Goal: Information Seeking & Learning: Learn about a topic

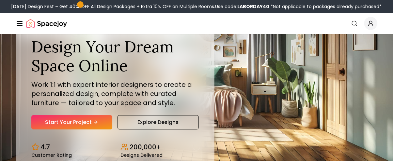
click at [365, 27] on div "Search" at bounding box center [362, 23] width 30 height 13
click at [368, 27] on span "Global" at bounding box center [370, 23] width 13 height 13
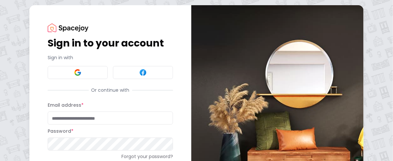
click at [109, 123] on input "Email address *" at bounding box center [110, 118] width 125 height 13
type input "**********"
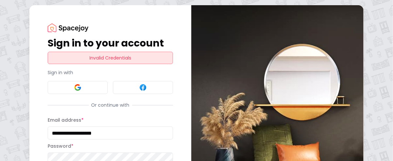
scroll to position [1, 0]
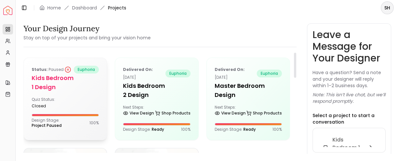
click at [85, 79] on h5 "Kids Bedroom 1 Design" at bounding box center [65, 83] width 67 height 18
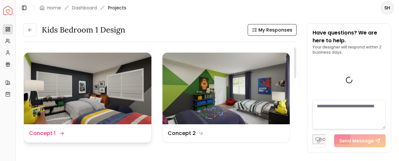
scroll to position [2794, 0]
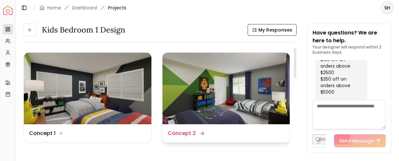
click at [212, 104] on img at bounding box center [226, 89] width 128 height 72
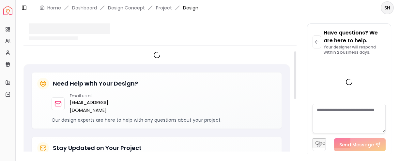
scroll to position [2789, 0]
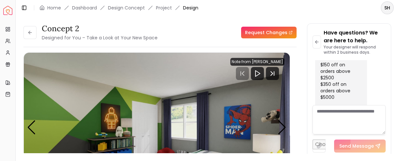
click at [398, 94] on div "Concept 2 Designed for You – Take a Look at Your New Space Request Changes Conc…" at bounding box center [207, 85] width 383 height 139
click at [303, 55] on div "Concept 2 Designed for You – Take a Look at Your New Space Request Changes Conc…" at bounding box center [207, 84] width 368 height 123
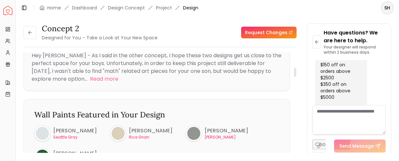
drag, startPoint x: 295, startPoint y: 55, endPoint x: 299, endPoint y: 70, distance: 16.1
click at [296, 70] on div at bounding box center [295, 72] width 2 height 9
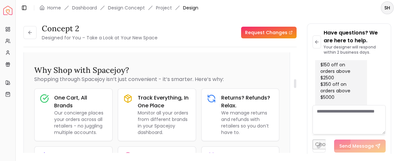
scroll to position [343, 0]
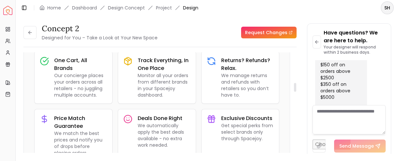
drag, startPoint x: 294, startPoint y: 75, endPoint x: 297, endPoint y: 90, distance: 14.9
click at [296, 90] on div at bounding box center [295, 87] width 2 height 9
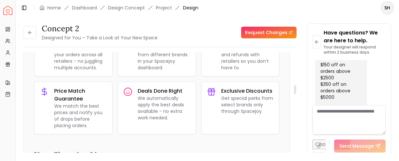
click at [297, 90] on div at bounding box center [294, 106] width 3 height 106
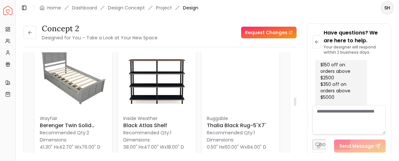
scroll to position [509, 0]
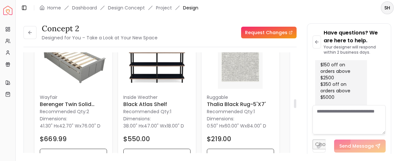
drag, startPoint x: 294, startPoint y: 91, endPoint x: 297, endPoint y: 104, distance: 13.6
click at [296, 104] on div at bounding box center [295, 103] width 2 height 9
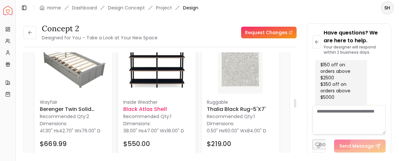
click at [141, 108] on h6 "Black Atlas Shelf" at bounding box center [156, 110] width 67 height 8
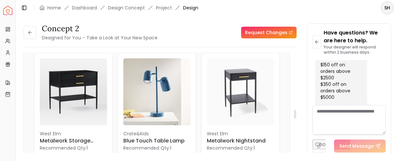
click at [295, 114] on div at bounding box center [294, 106] width 3 height 106
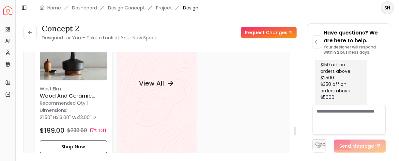
scroll to position [867, 0]
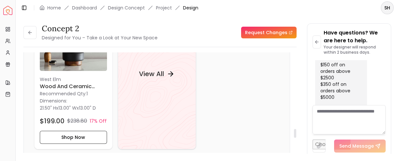
drag, startPoint x: 295, startPoint y: 114, endPoint x: 301, endPoint y: 134, distance: 20.6
click at [296, 134] on div at bounding box center [295, 133] width 2 height 9
click at [165, 74] on div "View All" at bounding box center [156, 74] width 51 height 20
click at [396, 36] on div "Concept 2 Designed for You – Take a Look at Your New Space Request Changes Conc…" at bounding box center [207, 85] width 383 height 139
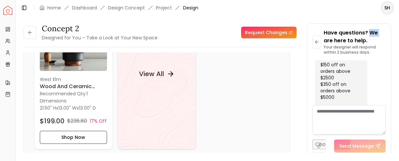
click at [396, 36] on div "Concept 2 Designed for You – Take a Look at Your New Space Request Changes Conc…" at bounding box center [207, 85] width 383 height 139
click at [27, 33] on icon at bounding box center [29, 32] width 5 height 5
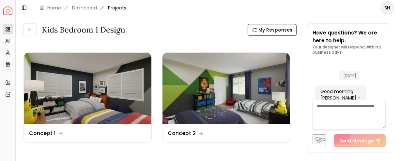
scroll to position [2794, 0]
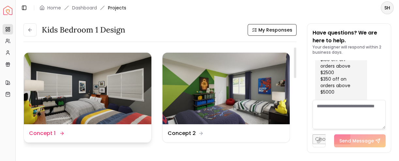
click at [126, 107] on img at bounding box center [88, 89] width 128 height 72
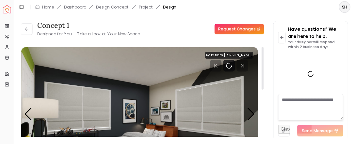
scroll to position [2789, 0]
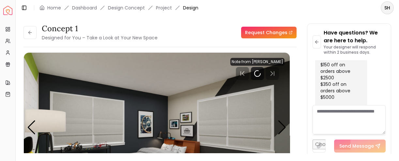
click at [398, 99] on div "Concept 1 Designed for You – Take a Look at Your New Space Request Changes Conc…" at bounding box center [207, 85] width 383 height 139
click at [304, 136] on div "Concept 1 Designed for You – Take a Look at Your New Space Request Changes Conc…" at bounding box center [207, 84] width 368 height 123
click at [301, 70] on div "Concept 1 Designed for You – Take a Look at Your New Space Request Changes Conc…" at bounding box center [207, 84] width 368 height 123
click at [398, 24] on div "Concept 1 Designed for You – Take a Look at Your New Space Request Changes Conc…" at bounding box center [207, 85] width 383 height 139
click at [303, 31] on div "Concept 1 Designed for You – Take a Look at Your New Space Request Changes Conc…" at bounding box center [207, 84] width 368 height 123
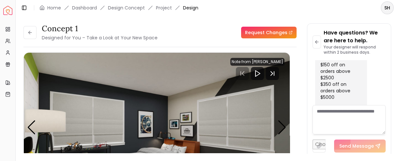
click at [304, 112] on div "Concept 1 Designed for You – Take a Look at Your New Space Request Changes Conc…" at bounding box center [207, 84] width 368 height 123
click at [306, 117] on div "Concept 1 Designed for You – Take a Look at Your New Space Request Changes Conc…" at bounding box center [207, 84] width 368 height 123
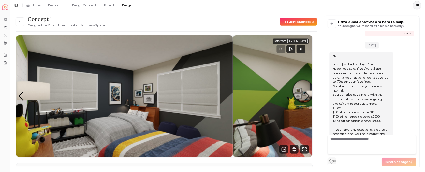
scroll to position [1400, 0]
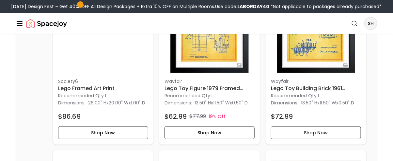
scroll to position [1744, 0]
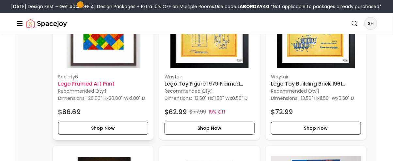
click at [105, 88] on h6 "lego Framed Art Print" at bounding box center [103, 84] width 90 height 8
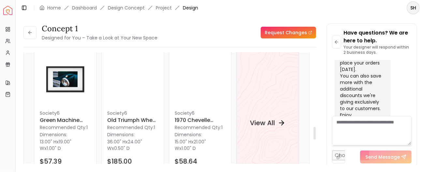
scroll to position [654, 0]
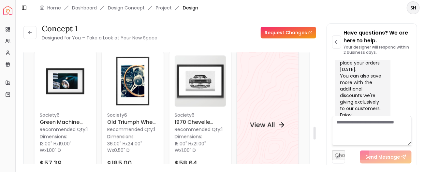
drag, startPoint x: 315, startPoint y: 61, endPoint x: 312, endPoint y: 135, distance: 74.1
click at [314, 135] on div at bounding box center [315, 133] width 2 height 13
click at [263, 120] on h4 "View All" at bounding box center [262, 124] width 25 height 9
click at [421, 28] on div "Concept 1 Designed for You – Take a Look at Your New Space Request Changes Conc…" at bounding box center [221, 90] width 410 height 149
click at [167, 6] on link "Project" at bounding box center [164, 8] width 16 height 7
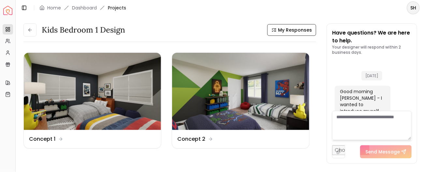
scroll to position [2476, 0]
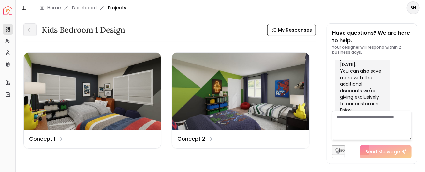
click at [32, 28] on icon at bounding box center [29, 29] width 5 height 5
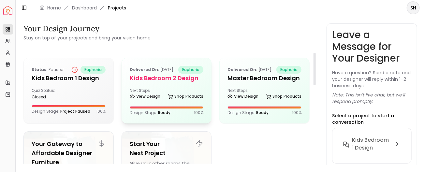
click at [190, 83] on h5 "Kids Bedroom 2 Design" at bounding box center [167, 78] width 74 height 9
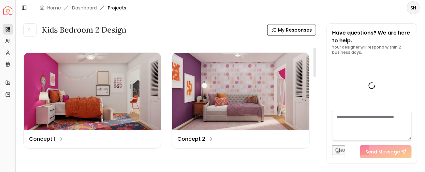
scroll to position [321, 0]
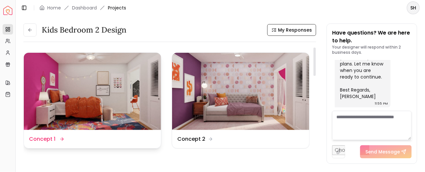
click at [101, 96] on img at bounding box center [92, 91] width 137 height 77
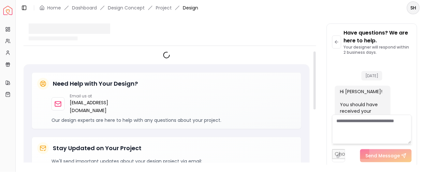
scroll to position [316, 0]
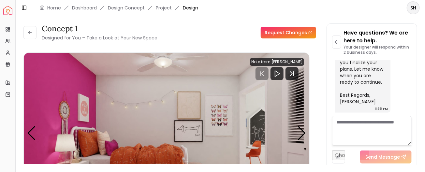
click at [324, 115] on div "Concept 1 Designed for You – Take a Look at Your New Space Request Changes Conc…" at bounding box center [220, 90] width 394 height 134
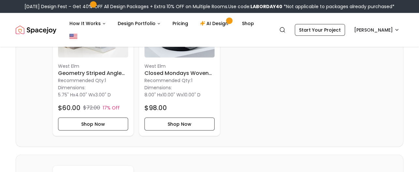
scroll to position [1239, 0]
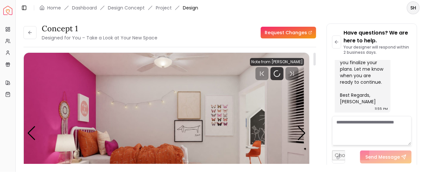
scroll to position [458, 0]
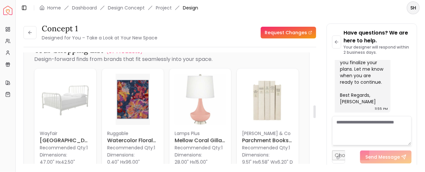
click at [314, 112] on div at bounding box center [314, 111] width 3 height 117
click at [318, 110] on div "Concept 1 Designed for You – Take a Look at Your New Space Request Changes Conc…" at bounding box center [220, 90] width 394 height 134
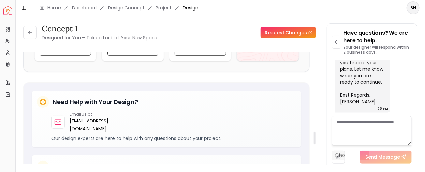
scroll to position [621, 0]
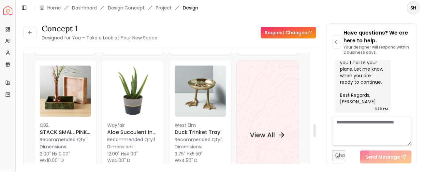
drag, startPoint x: 316, startPoint y: 114, endPoint x: 313, endPoint y: 132, distance: 19.1
click at [314, 132] on div at bounding box center [315, 130] width 2 height 13
click at [264, 133] on h4 "View All" at bounding box center [262, 134] width 25 height 9
click at [165, 7] on link "Project" at bounding box center [164, 8] width 16 height 7
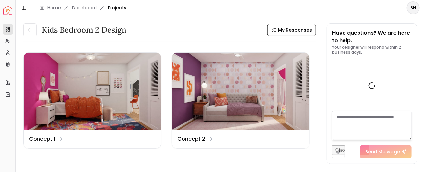
scroll to position [321, 0]
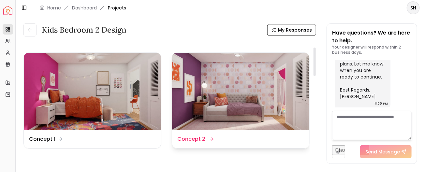
click at [226, 102] on img at bounding box center [240, 91] width 137 height 77
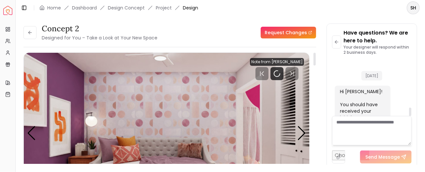
scroll to position [316, 0]
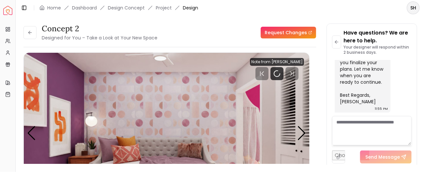
click at [317, 117] on div "Concept 2 Designed for You – Take a Look at Your New Space Request Changes Conc…" at bounding box center [220, 90] width 394 height 134
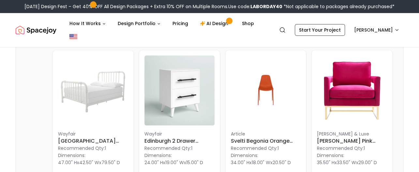
scroll to position [185, 0]
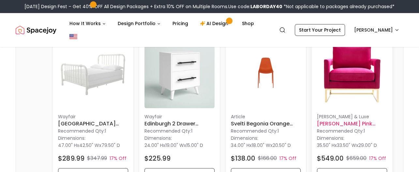
click at [335, 120] on h6 "Olivia Pink Velvet Chair" at bounding box center [352, 124] width 70 height 8
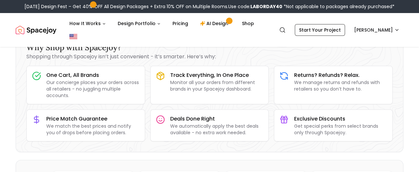
scroll to position [0, 0]
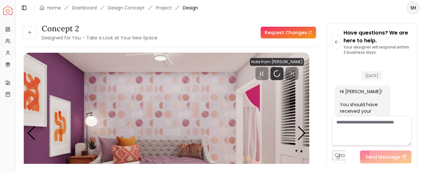
scroll to position [316, 0]
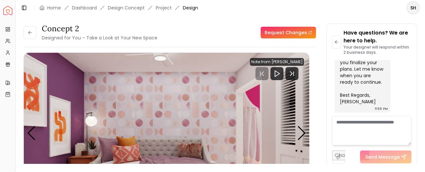
click at [319, 99] on div "Concept 2 Designed for You – Take a Look at Your New Space Request Changes Conc…" at bounding box center [220, 90] width 394 height 134
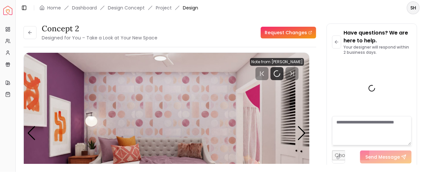
scroll to position [316, 0]
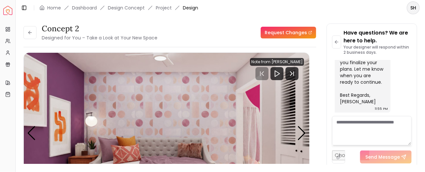
click at [317, 80] on div "Concept 2 Designed for You – Take a Look at Your New Space Request Changes Conc…" at bounding box center [220, 90] width 394 height 134
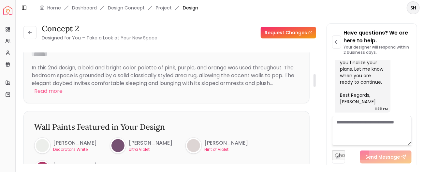
click at [315, 80] on div at bounding box center [314, 111] width 3 height 117
click at [315, 80] on div at bounding box center [315, 80] width 2 height 12
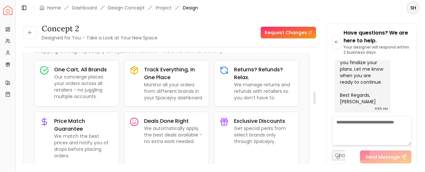
click at [315, 98] on div at bounding box center [314, 111] width 3 height 117
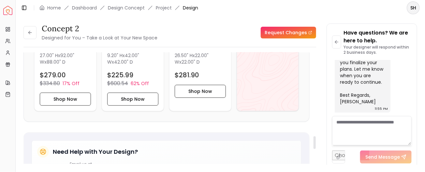
scroll to position [662, 0]
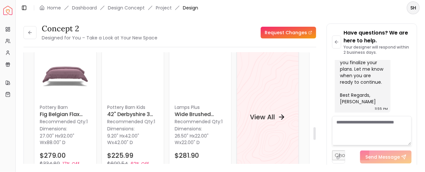
drag, startPoint x: 315, startPoint y: 97, endPoint x: 318, endPoint y: 133, distance: 36.9
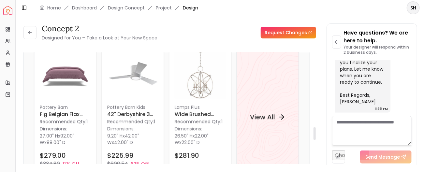
click at [316, 133] on div at bounding box center [315, 134] width 2 height 13
click at [260, 118] on h4 "View All" at bounding box center [262, 117] width 25 height 9
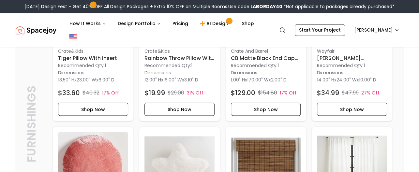
scroll to position [904, 0]
